Goal: Information Seeking & Learning: Learn about a topic

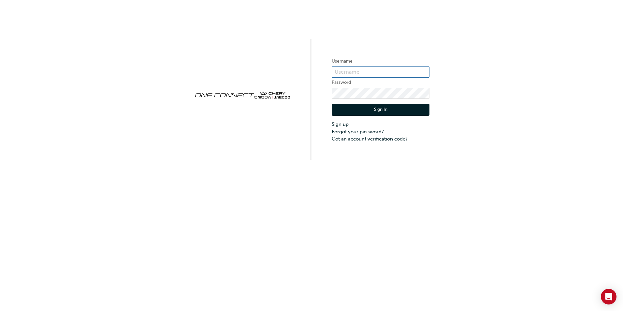
type input "CHAU0927"
click at [355, 109] on button "Sign In" at bounding box center [381, 110] width 98 height 12
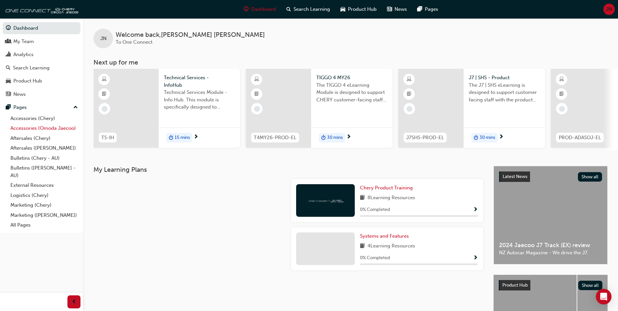
click at [52, 130] on link "Accessories (Omoda Jaecoo)" at bounding box center [44, 128] width 73 height 10
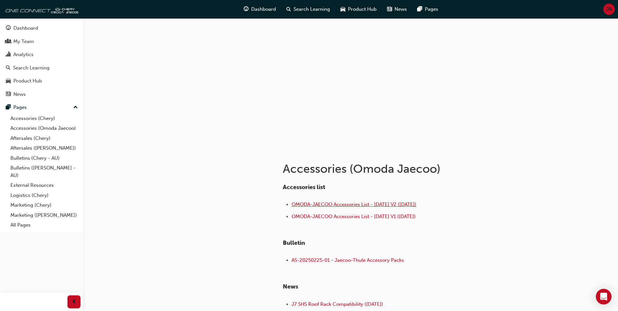
click at [390, 203] on span "OMODA-JAECOO Accessories List - Sep 25 V2 (18.09.25)" at bounding box center [354, 204] width 125 height 6
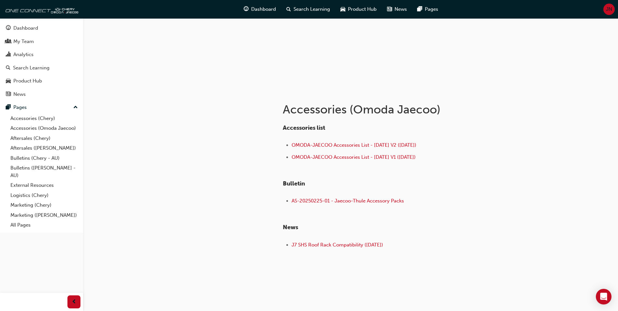
scroll to position [62, 0]
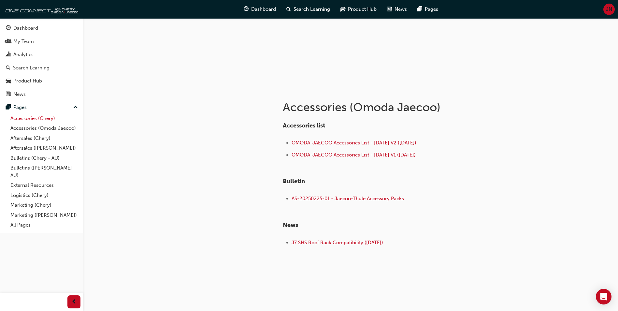
click at [33, 118] on link "Accessories (Chery)" at bounding box center [44, 118] width 73 height 10
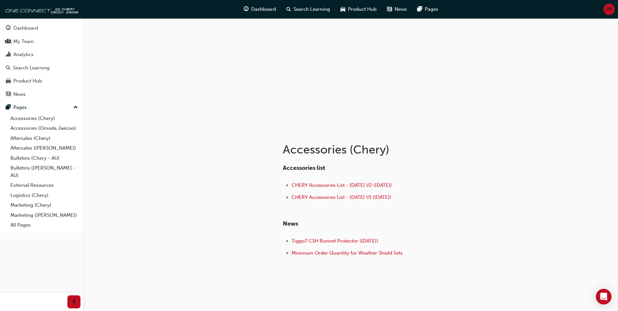
scroll to position [30, 0]
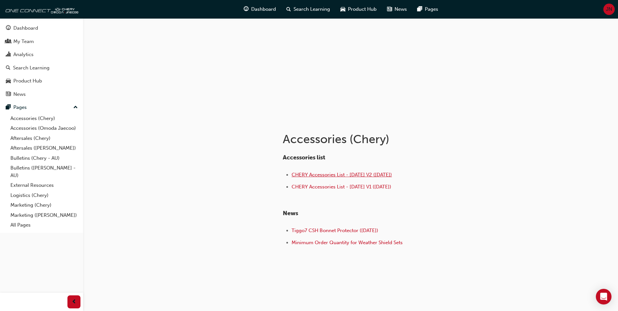
click at [343, 174] on span "CHERY Accessories List - Sep 25 V2 (18.09.25)" at bounding box center [342, 175] width 100 height 6
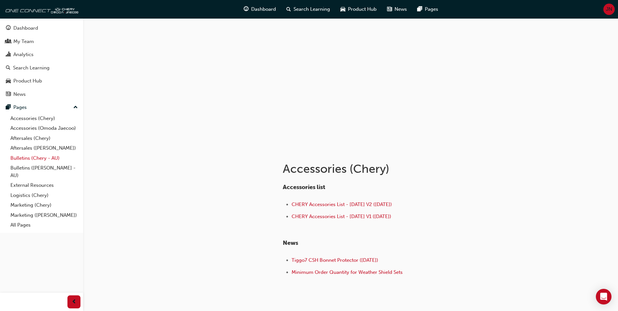
click at [24, 158] on link "Bulletins (Chery - AU)" at bounding box center [44, 158] width 73 height 10
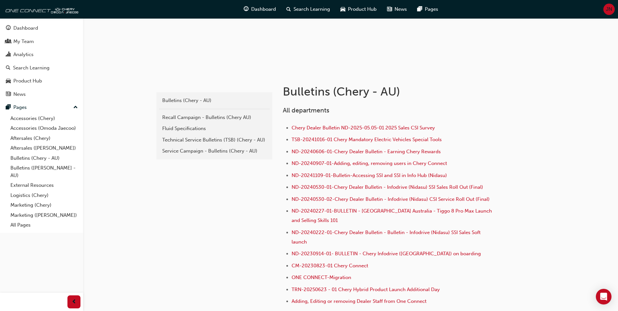
scroll to position [98, 0]
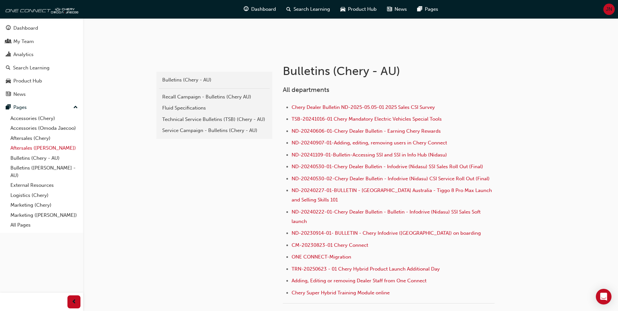
click at [35, 150] on link "Aftersales ([PERSON_NAME])" at bounding box center [44, 148] width 73 height 10
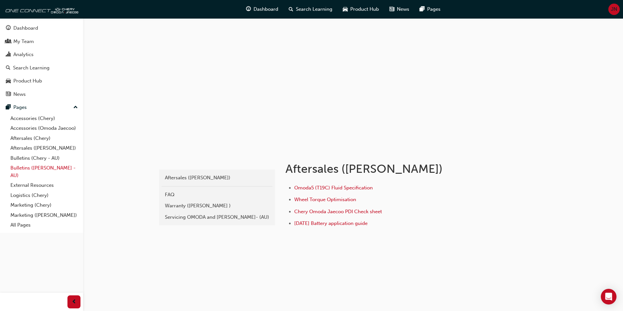
click at [31, 170] on link "Bulletins ([PERSON_NAME] - AU)" at bounding box center [44, 171] width 73 height 17
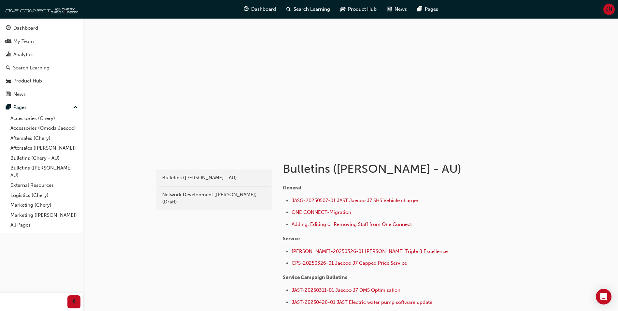
scroll to position [33, 0]
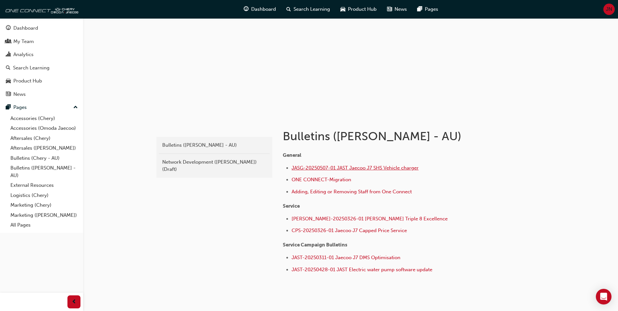
click at [379, 167] on span "JASG-20250507-01 JAST Jaecoo J7 SHS Vehicle charger" at bounding box center [355, 168] width 127 height 6
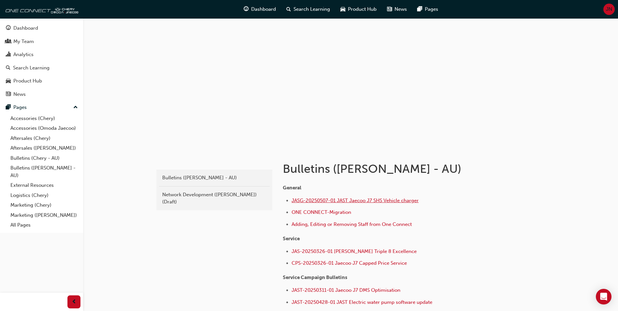
drag, startPoint x: 350, startPoint y: 200, endPoint x: 338, endPoint y: 201, distance: 11.7
click at [338, 201] on span "JASG-20250507-01 JAST Jaecoo J7 SHS Vehicle charger" at bounding box center [355, 200] width 127 height 6
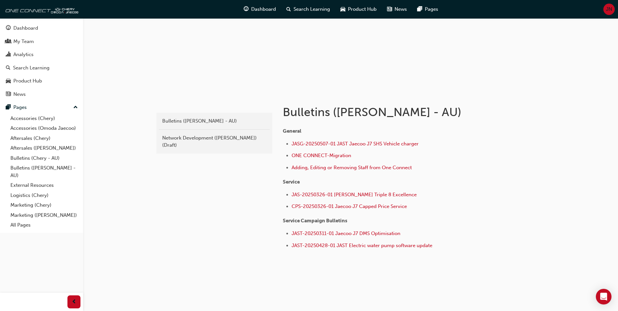
scroll to position [60, 0]
